Goal: Task Accomplishment & Management: Complete application form

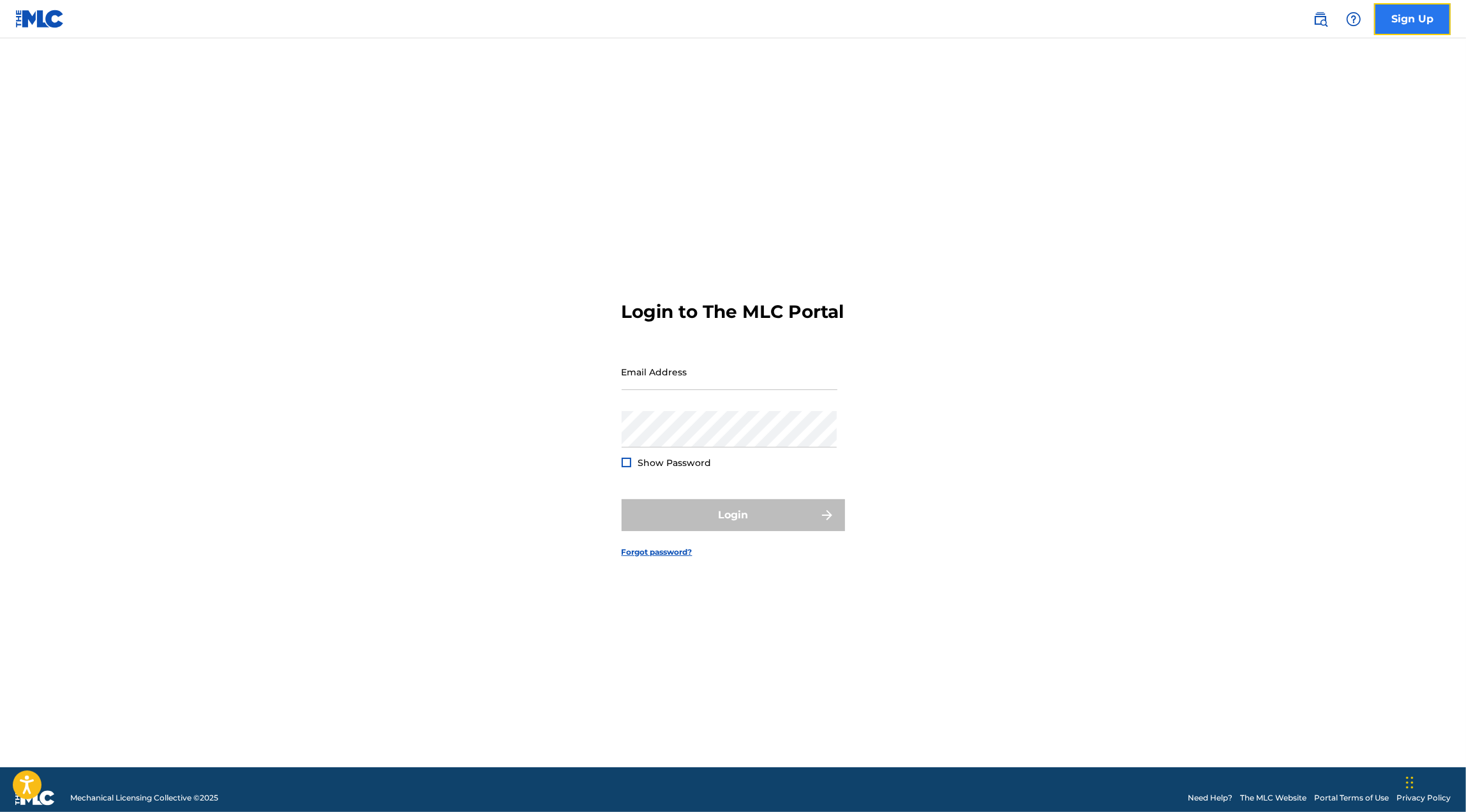
click at [1410, 18] on link "Sign Up" at bounding box center [1413, 19] width 77 height 32
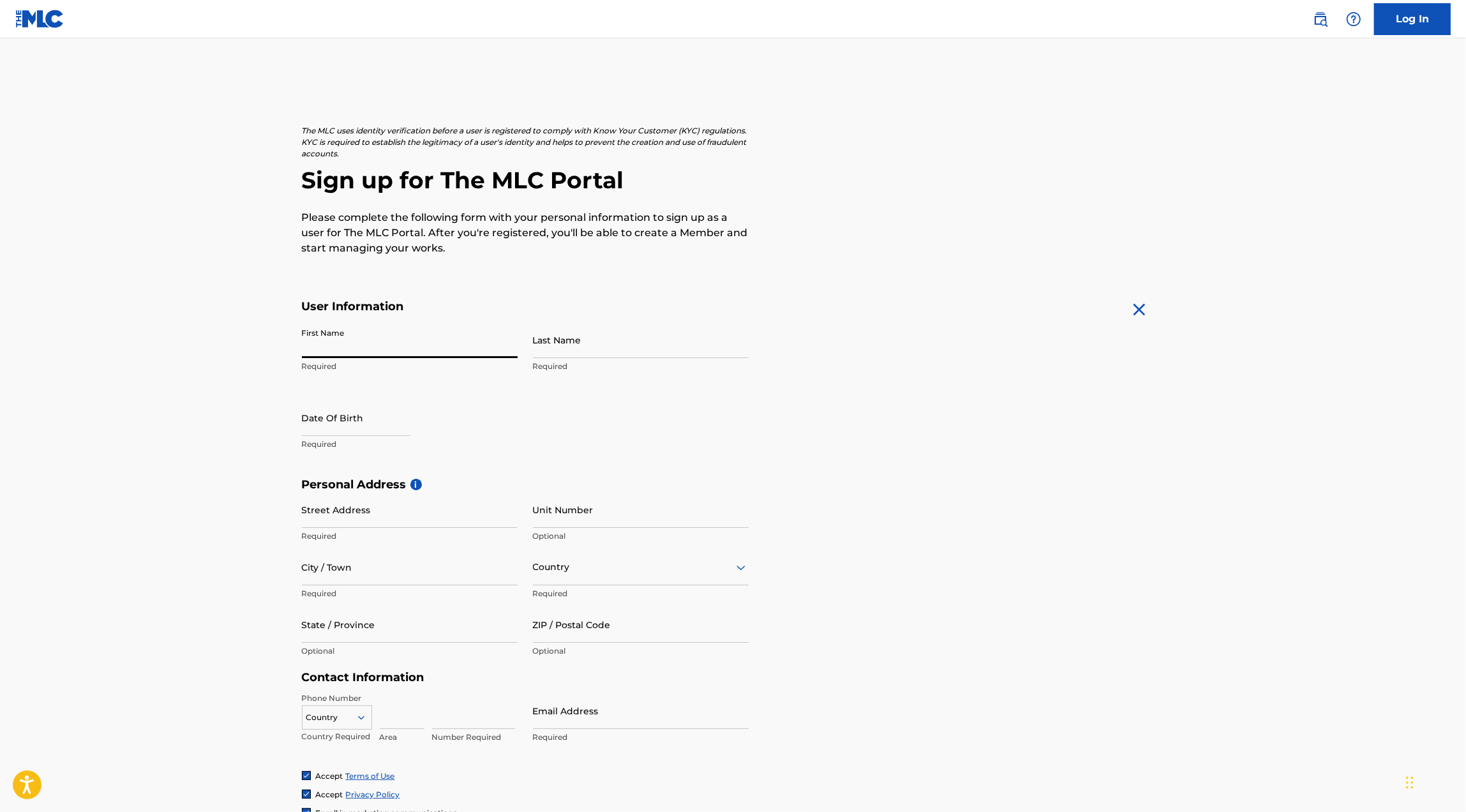
click at [357, 337] on input "First Name" at bounding box center [409, 340] width 215 height 37
click at [318, 330] on input "[PERSON_NAME]" at bounding box center [409, 340] width 215 height 37
click at [318, 340] on input "[PERSON_NAME]" at bounding box center [409, 340] width 215 height 37
click at [375, 350] on input "[PERSON_NAME]" at bounding box center [409, 340] width 215 height 37
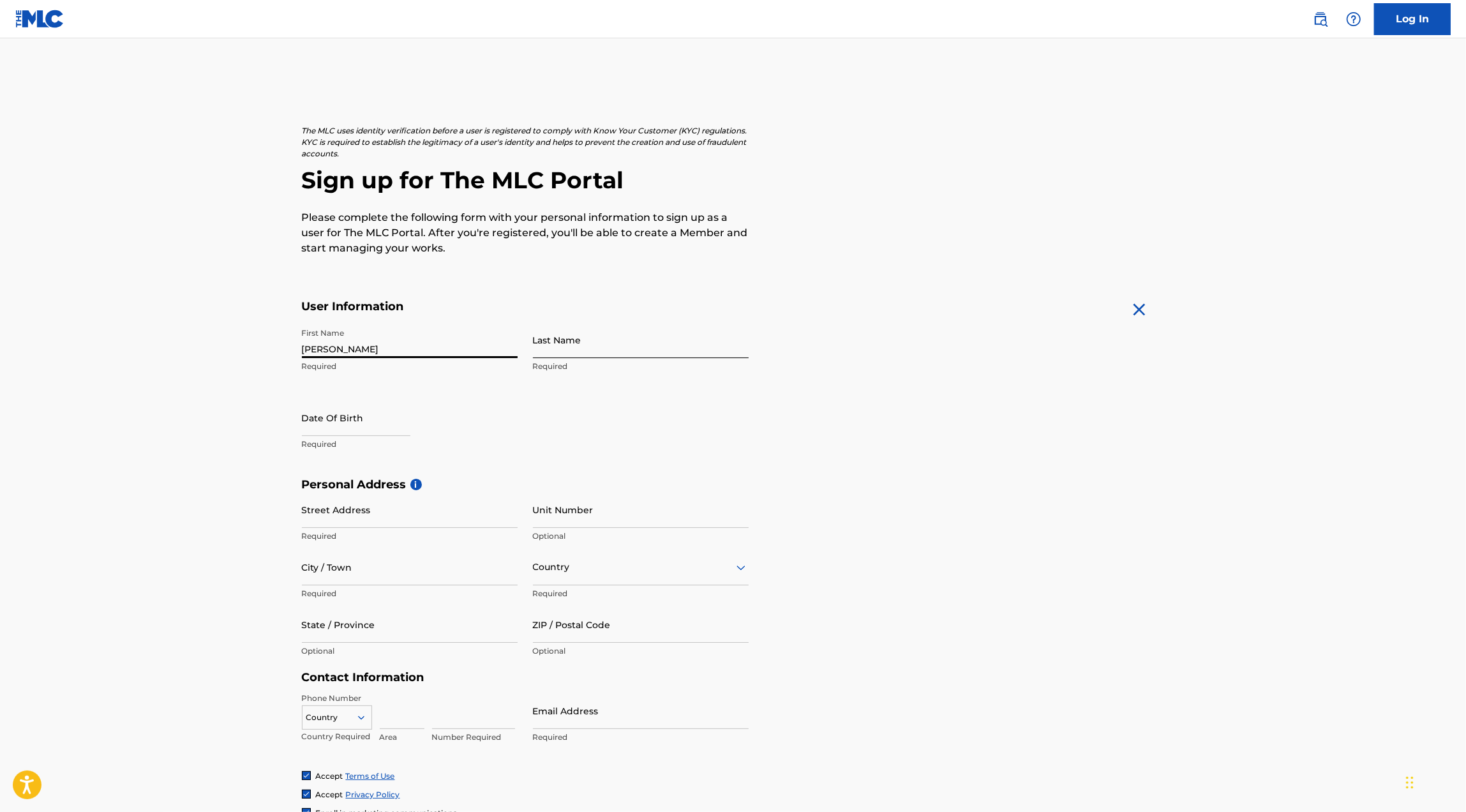
type input "[PERSON_NAME]"
click at [581, 355] on input "Last Name" at bounding box center [640, 340] width 215 height 37
type input "[PERSON_NAME]"
click at [340, 425] on input "text" at bounding box center [356, 418] width 108 height 37
select select "8"
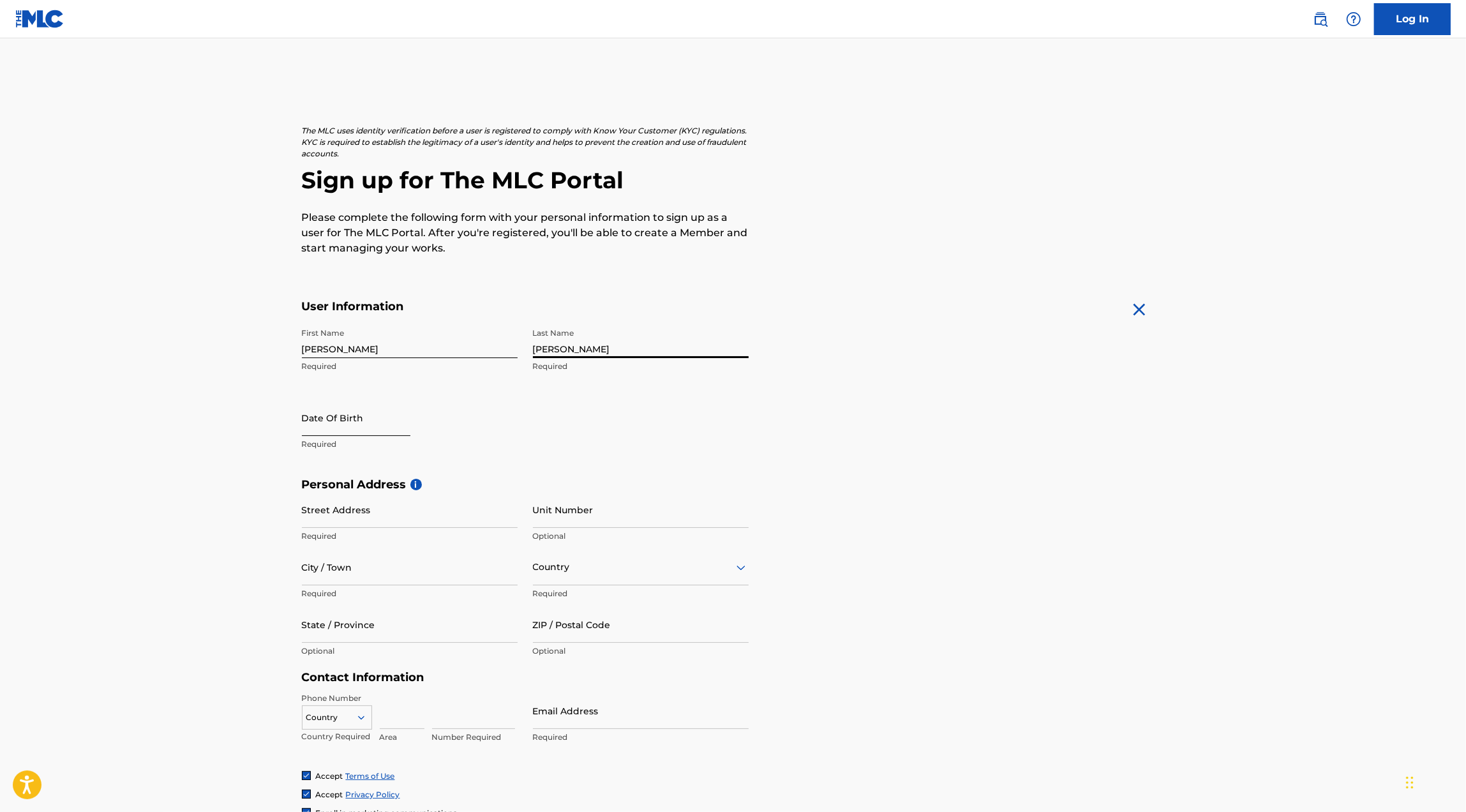
select select "2025"
